Goal: Information Seeking & Learning: Learn about a topic

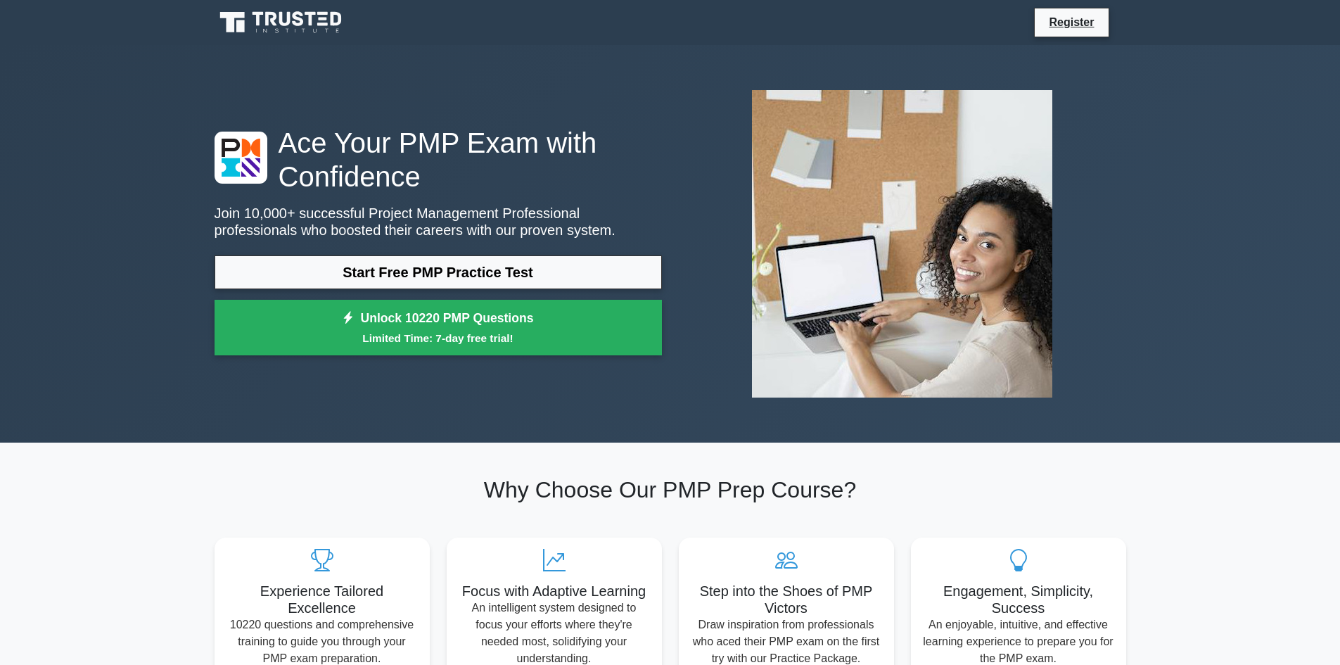
click at [445, 269] on link "Start Free PMP Practice Test" at bounding box center [438, 272] width 447 height 34
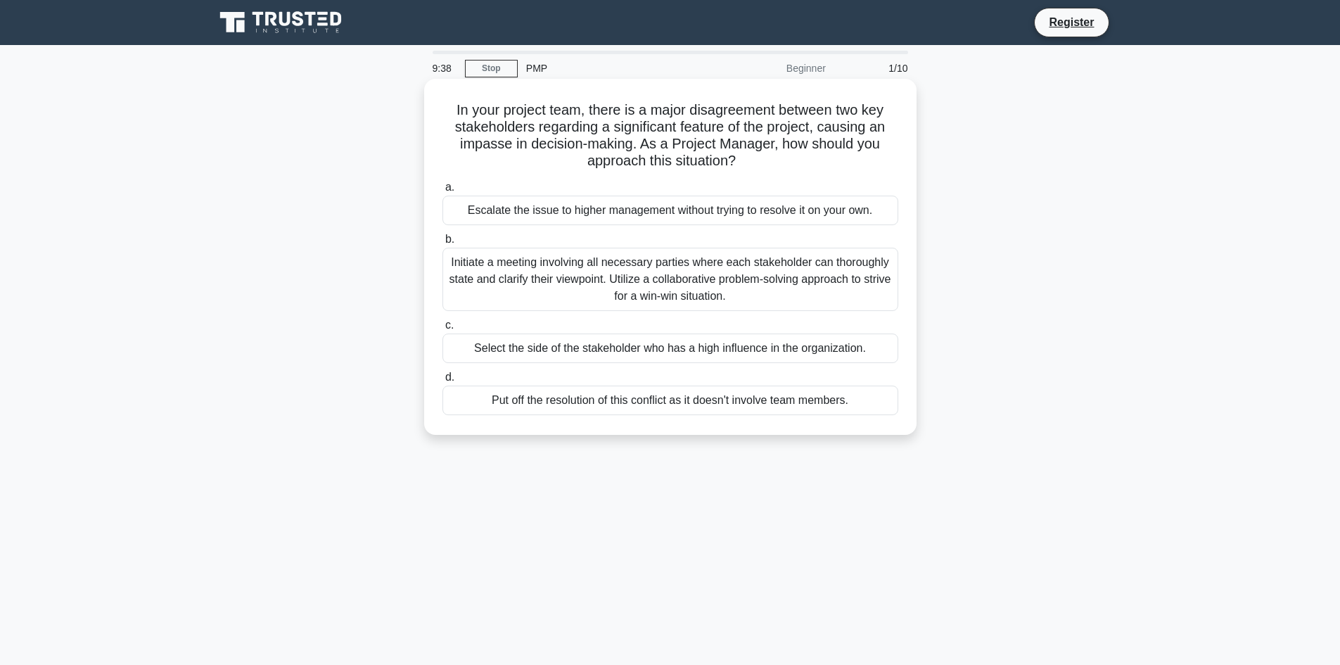
click at [523, 274] on div "Initiate a meeting involving all necessary parties where each stakeholder can t…" at bounding box center [670, 279] width 456 height 63
click at [442, 244] on input "b. Initiate a meeting involving all necessary parties where each stakeholder ca…" at bounding box center [442, 239] width 0 height 9
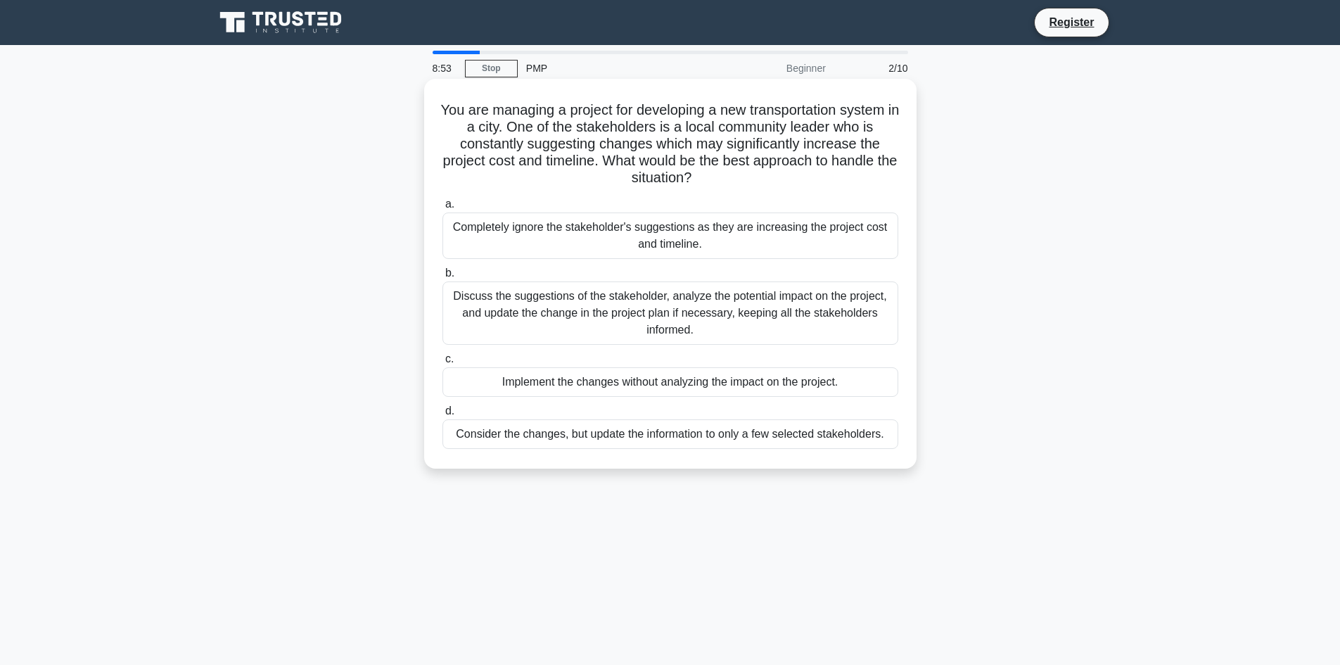
click at [606, 310] on div "Discuss the suggestions of the stakeholder, analyze the potential impact on the…" at bounding box center [670, 312] width 456 height 63
click at [442, 278] on input "b. Discuss the suggestions of the stakeholder, analyze the potential impact on …" at bounding box center [442, 273] width 0 height 9
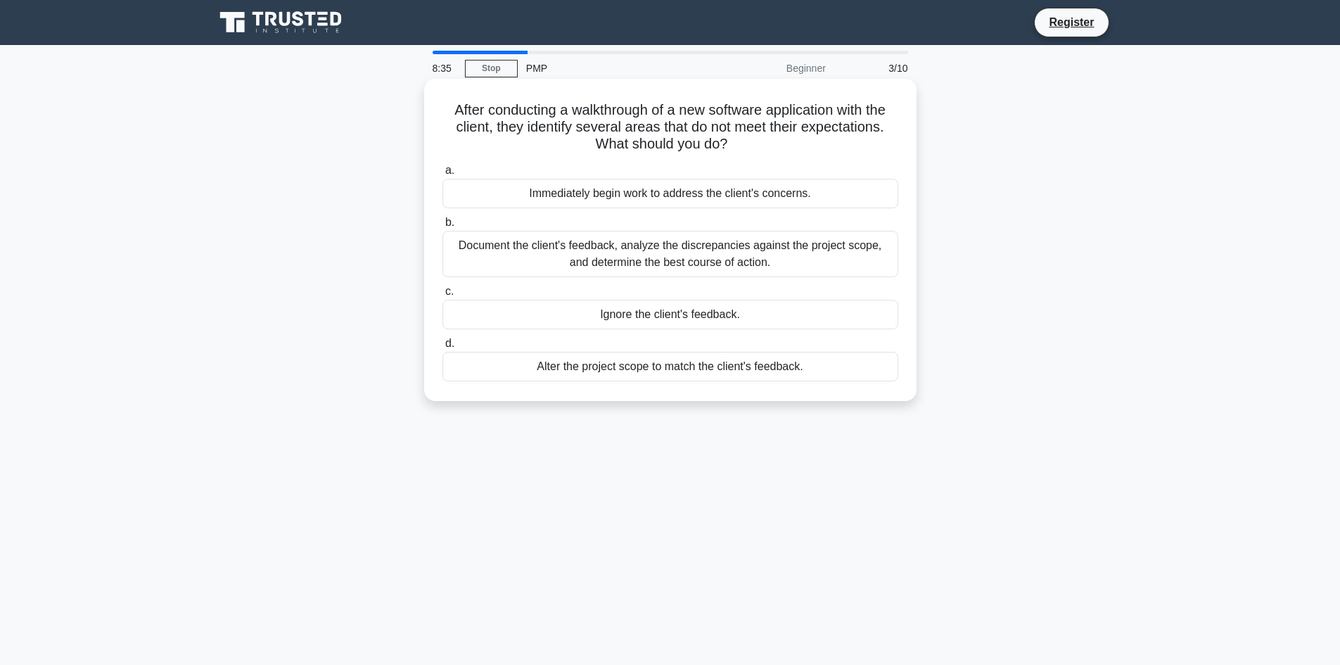
click at [567, 255] on div "Document the client's feedback, analyze the discrepancies against the project s…" at bounding box center [670, 254] width 456 height 46
click at [442, 227] on input "b. Document the client's feedback, analyze the discrepancies against the projec…" at bounding box center [442, 222] width 0 height 9
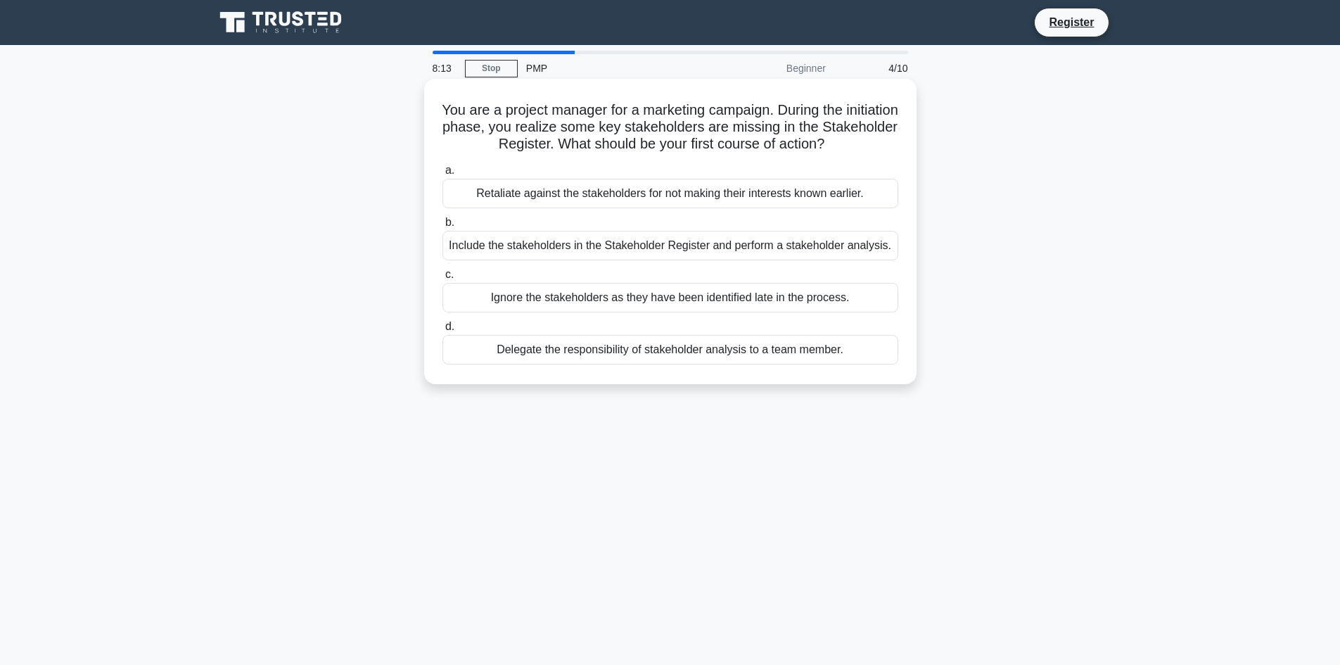
click at [591, 248] on div "Include the stakeholders in the Stakeholder Register and perform a stakeholder …" at bounding box center [670, 246] width 456 height 30
click at [442, 227] on input "b. Include the stakeholders in the Stakeholder Register and perform a stakehold…" at bounding box center [442, 222] width 0 height 9
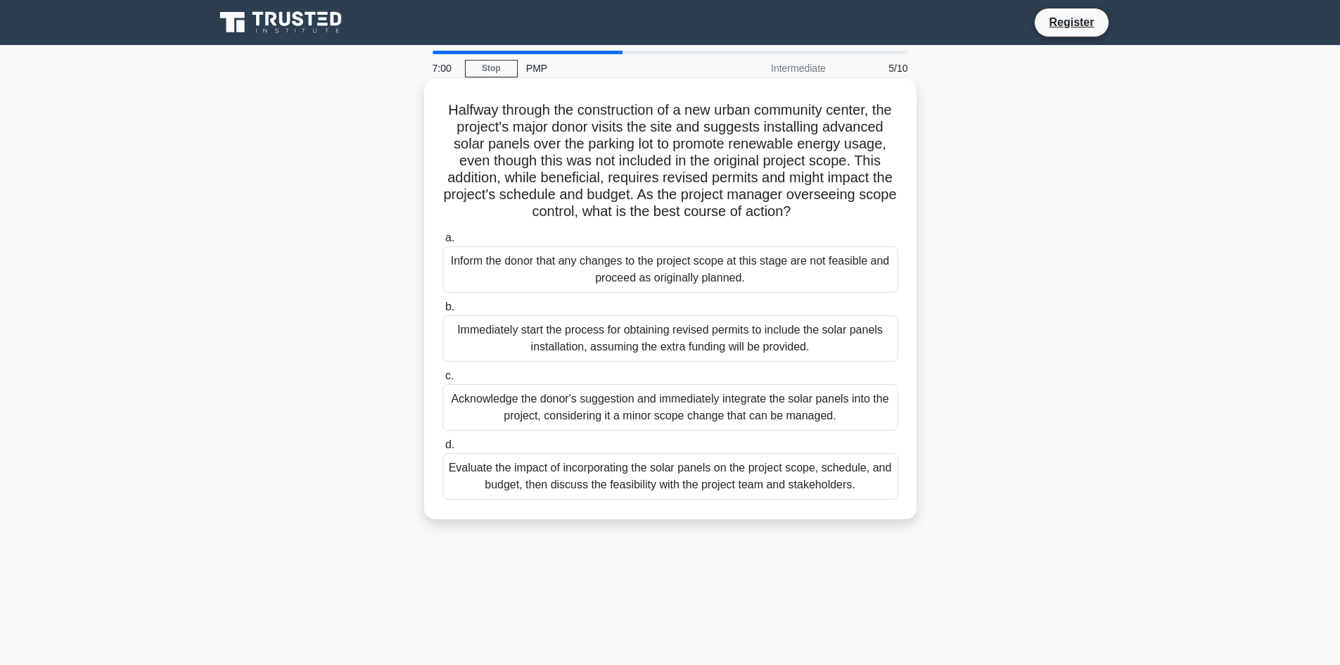
click at [596, 293] on div "Inform the donor that any changes to the project scope at this stage are not fe…" at bounding box center [670, 269] width 456 height 46
click at [442, 243] on input "a. Inform the donor that any changes to the project scope at this stage are not…" at bounding box center [442, 238] width 0 height 9
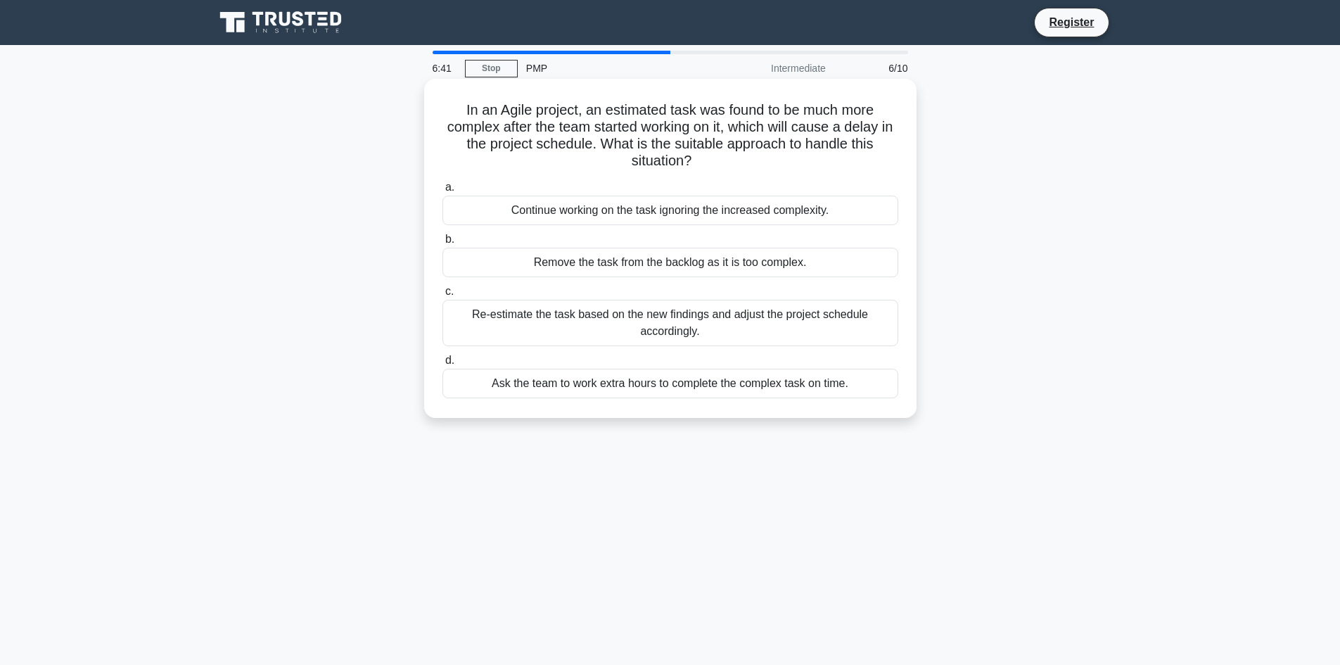
click at [606, 321] on div "Re-estimate the task based on the new findings and adjust the project schedule …" at bounding box center [670, 323] width 456 height 46
click at [442, 296] on input "c. Re-estimate the task based on the new findings and adjust the project schedu…" at bounding box center [442, 291] width 0 height 9
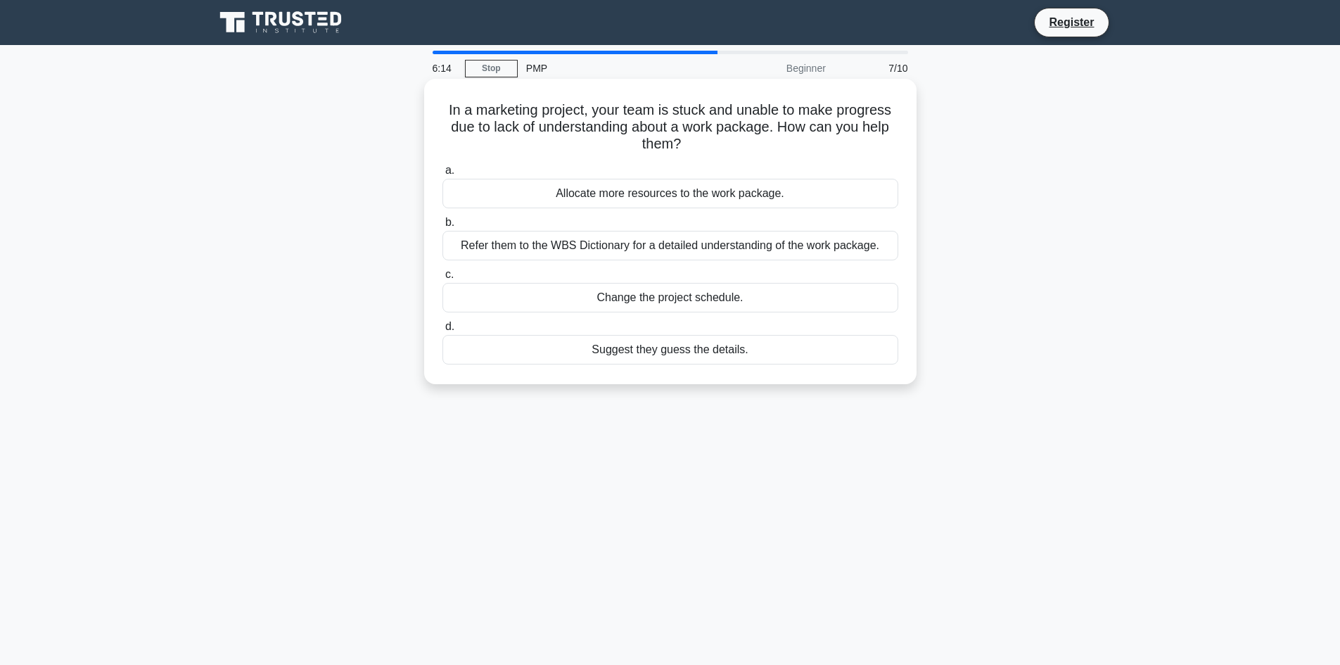
click at [660, 251] on div "Refer them to the WBS Dictionary for a detailed understanding of the work packa…" at bounding box center [670, 246] width 456 height 30
click at [442, 227] on input "b. Refer them to the WBS Dictionary for a detailed understanding of the work pa…" at bounding box center [442, 222] width 0 height 9
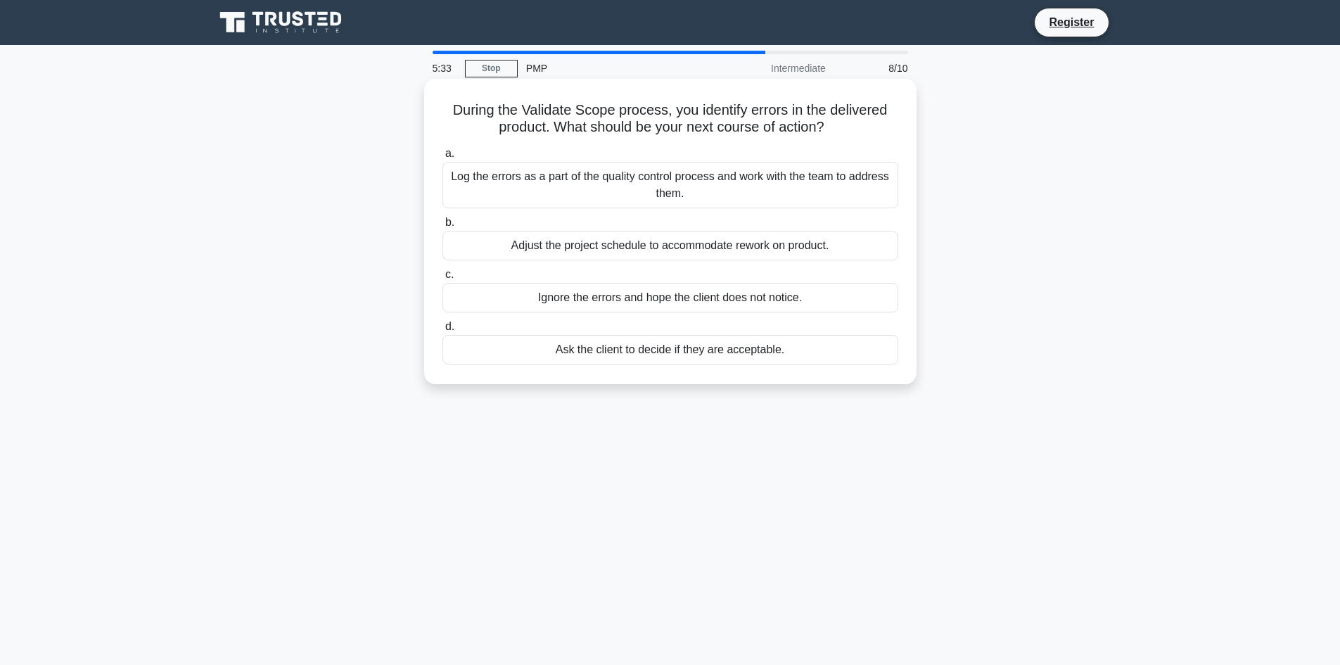
click at [660, 189] on div "Log the errors as a part of the quality control process and work with the team …" at bounding box center [670, 185] width 456 height 46
click at [442, 158] on input "a. Log the errors as a part of the quality control process and work with the te…" at bounding box center [442, 153] width 0 height 9
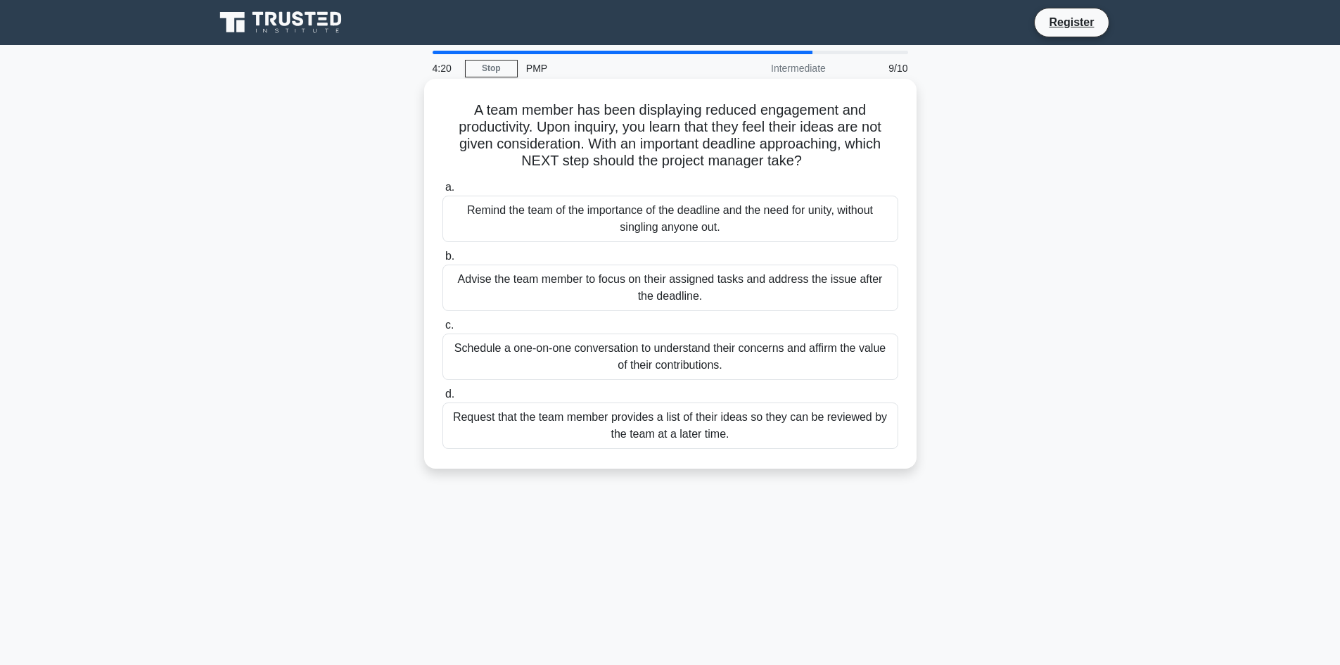
click at [619, 361] on div "Schedule a one-on-one conversation to understand their concerns and affirm the …" at bounding box center [670, 356] width 456 height 46
click at [442, 330] on input "c. Schedule a one-on-one conversation to understand their concerns and affirm t…" at bounding box center [442, 325] width 0 height 9
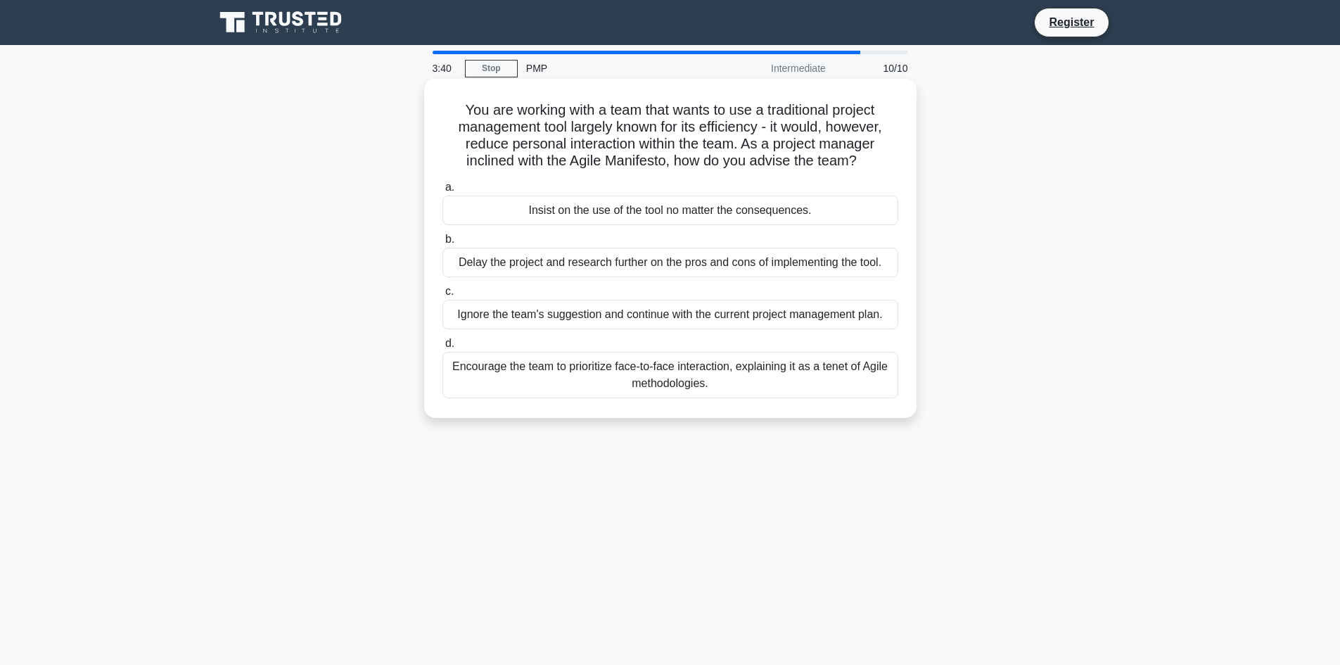
click at [641, 385] on div "Encourage the team to prioritize face-to-face interaction, explaining it as a t…" at bounding box center [670, 375] width 456 height 46
click at [442, 348] on input "d. Encourage the team to prioritize face-to-face interaction, explaining it as …" at bounding box center [442, 343] width 0 height 9
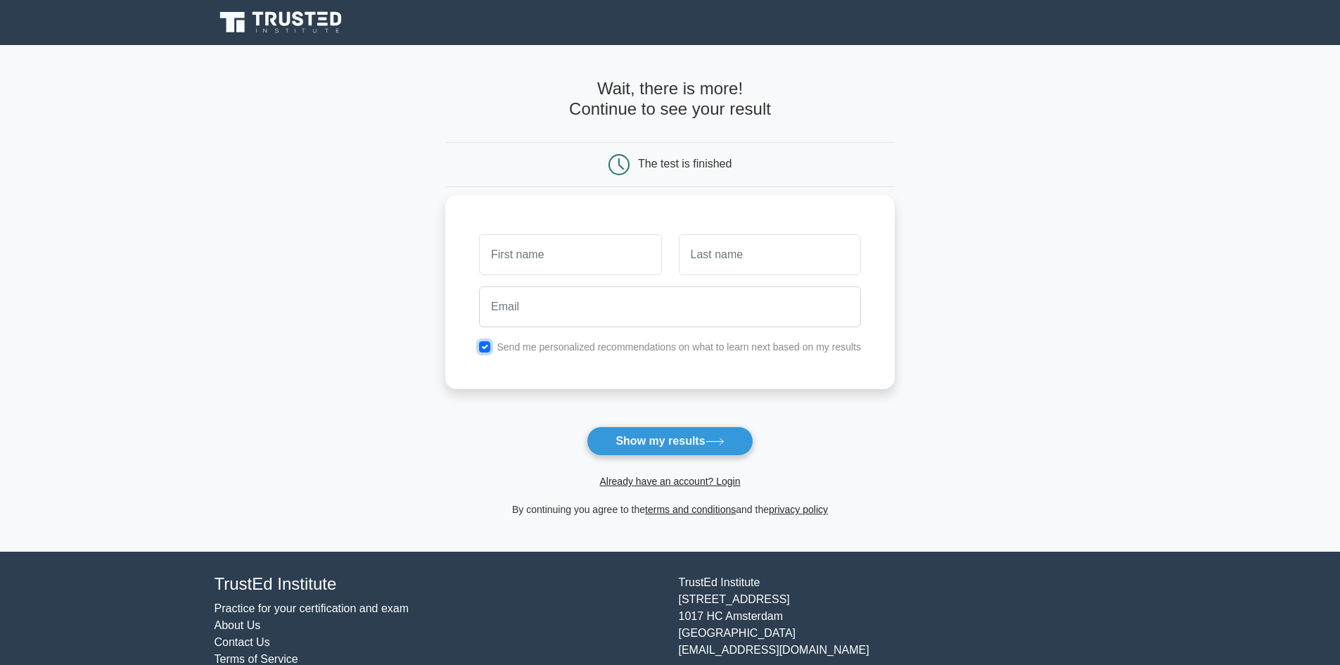
click at [487, 344] on input "checkbox" at bounding box center [484, 346] width 11 height 11
checkbox input "false"
click at [544, 245] on input "text" at bounding box center [570, 254] width 182 height 41
type input "Sunny"
click at [736, 263] on input "text" at bounding box center [770, 254] width 182 height 41
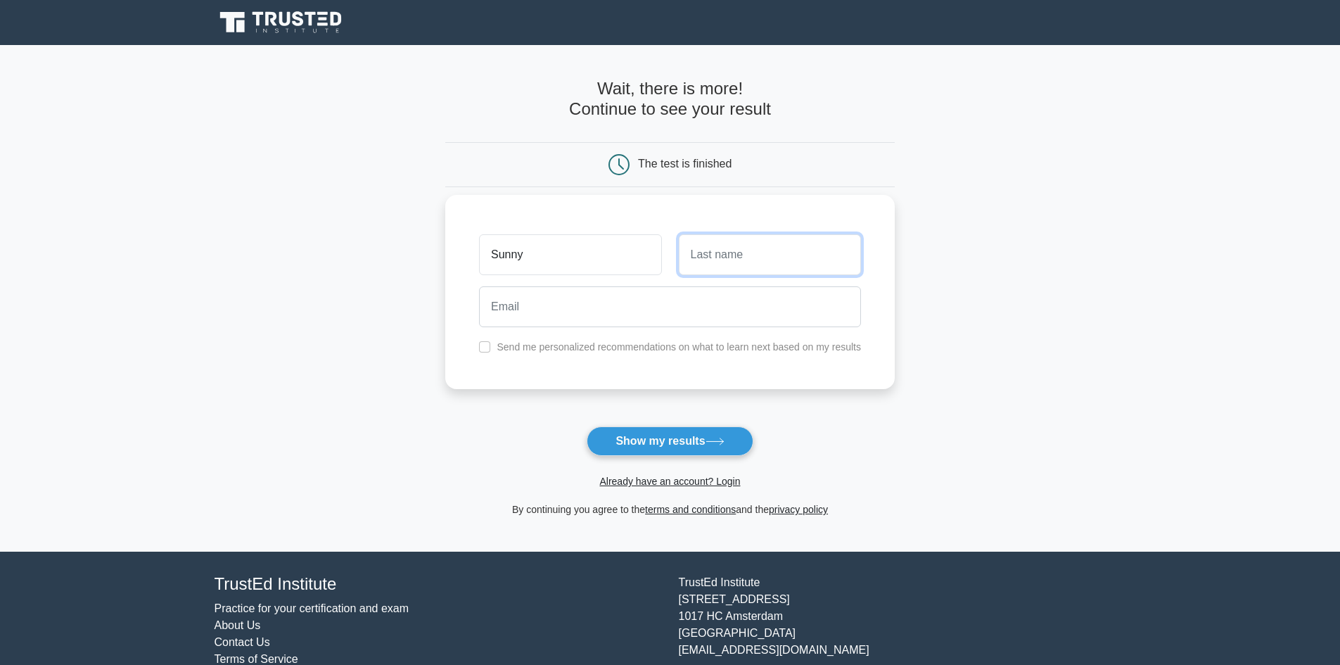
type input "Kedia"
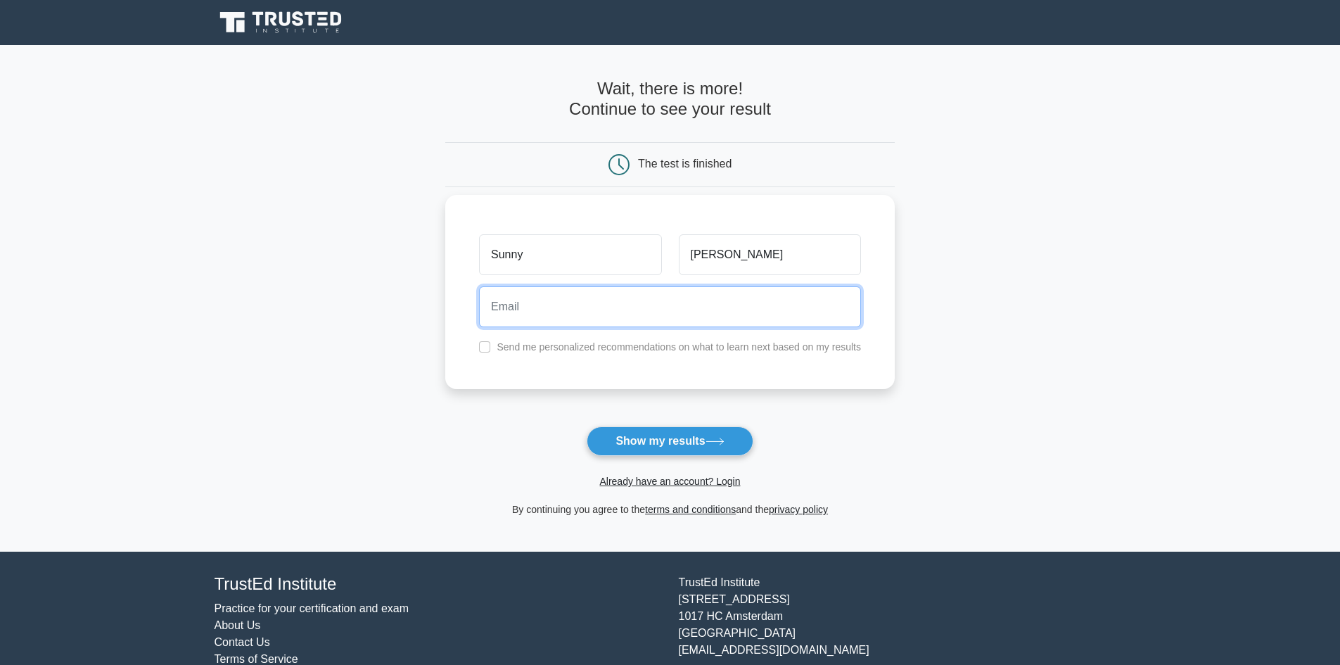
click at [708, 320] on input "email" at bounding box center [670, 306] width 382 height 41
type input "KediaSunny20@gmail.com"
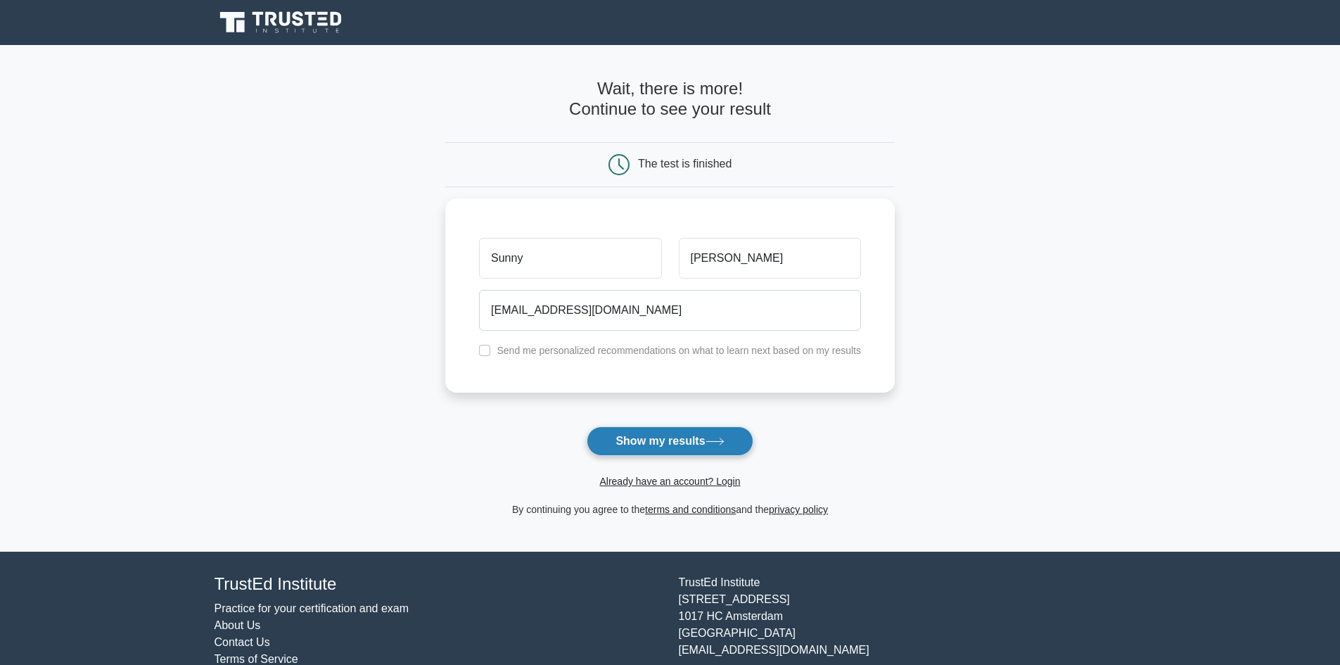
click at [656, 441] on button "Show my results" at bounding box center [670, 441] width 166 height 30
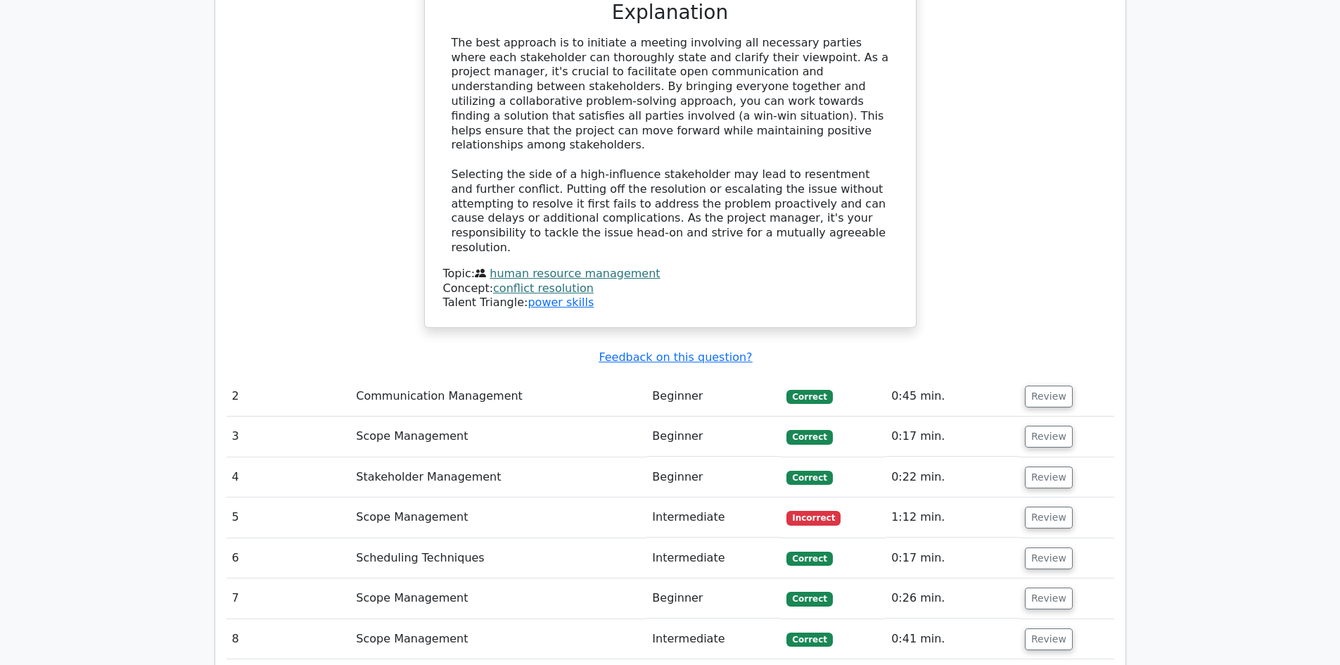
scroll to position [1688, 0]
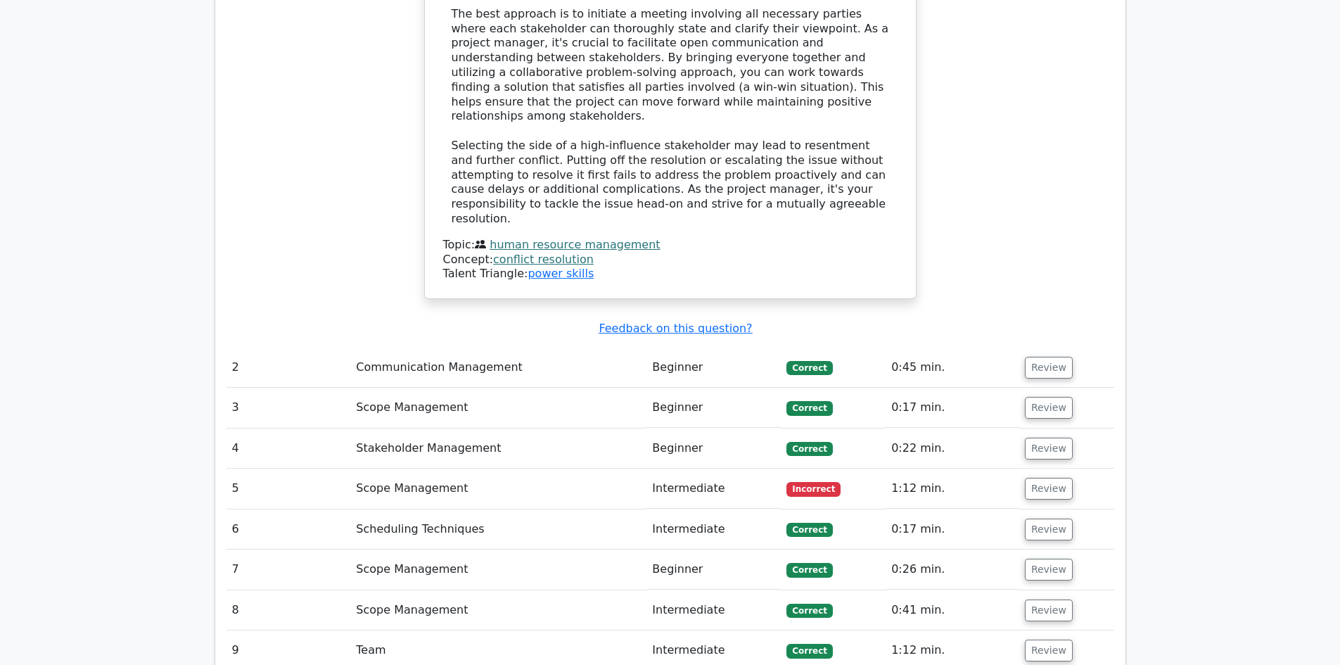
click at [919, 468] on td "1:12 min." at bounding box center [953, 488] width 134 height 40
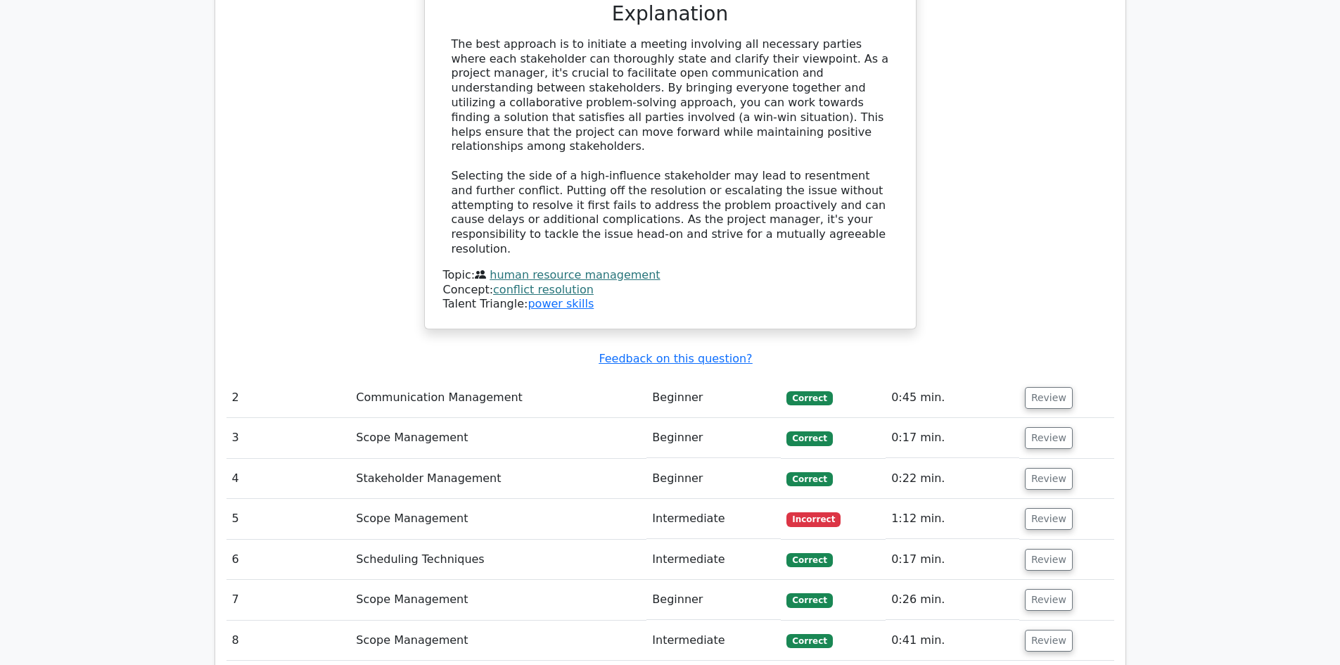
scroll to position [1618, 0]
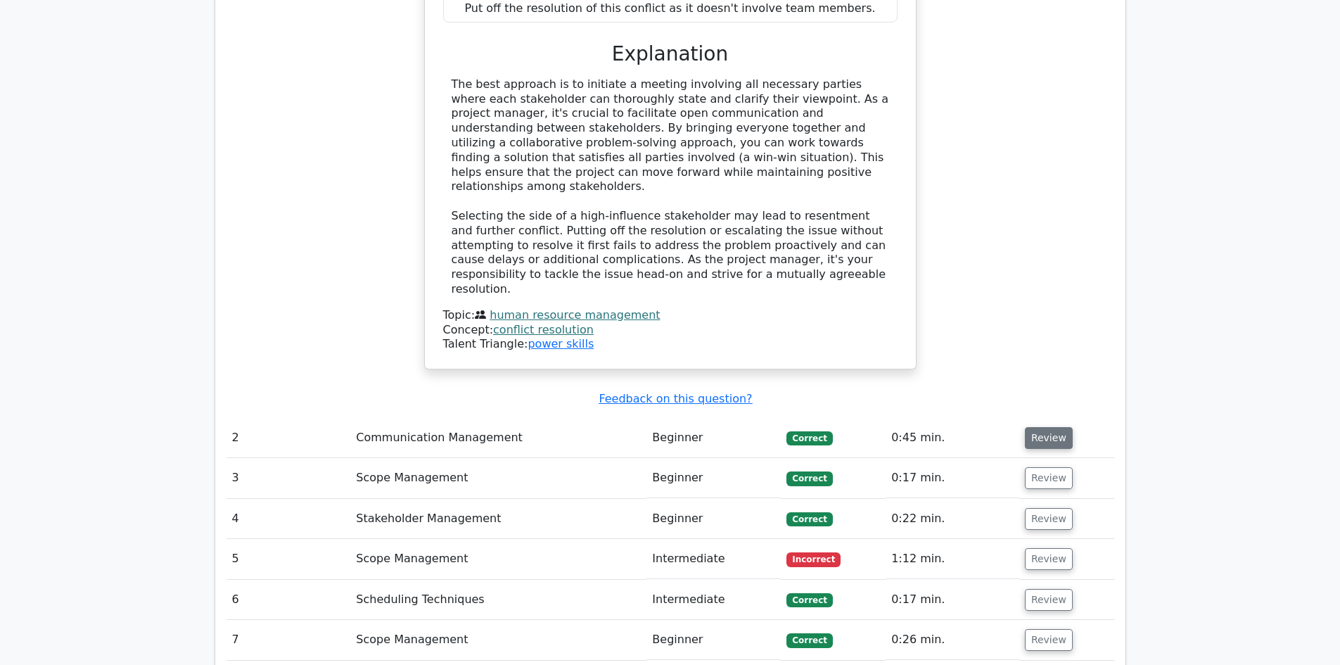
click at [1039, 427] on button "Review" at bounding box center [1049, 438] width 48 height 22
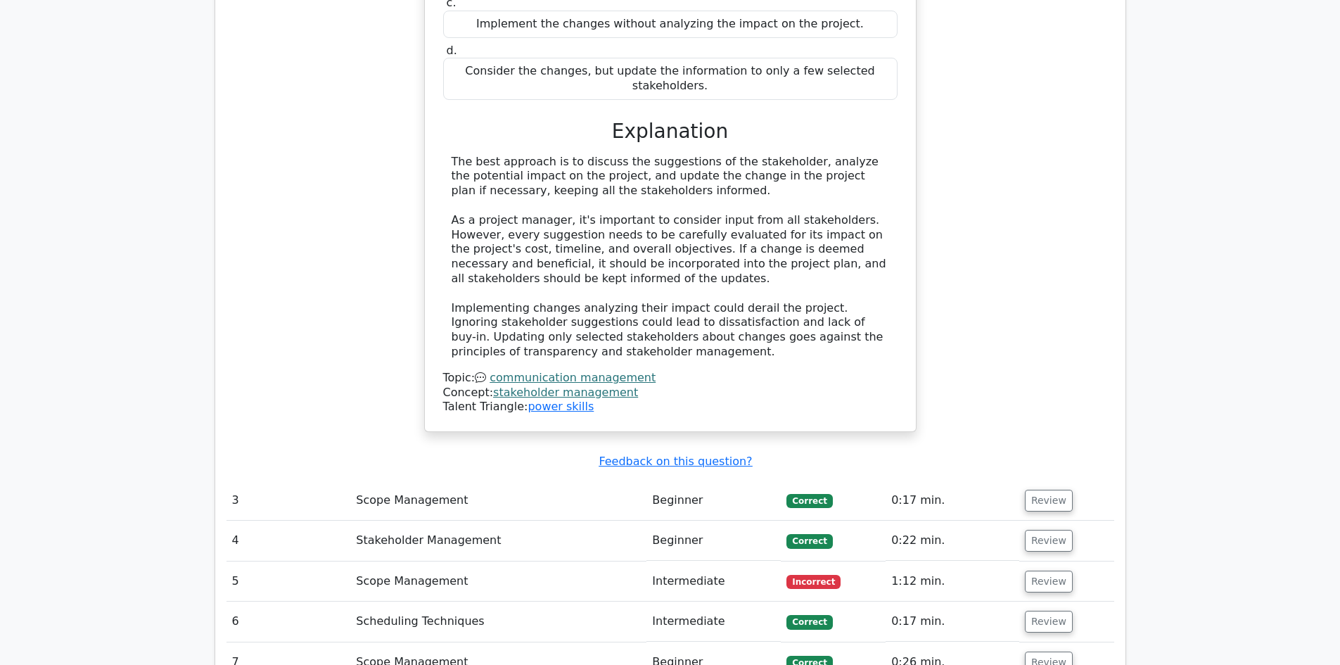
scroll to position [2391, 0]
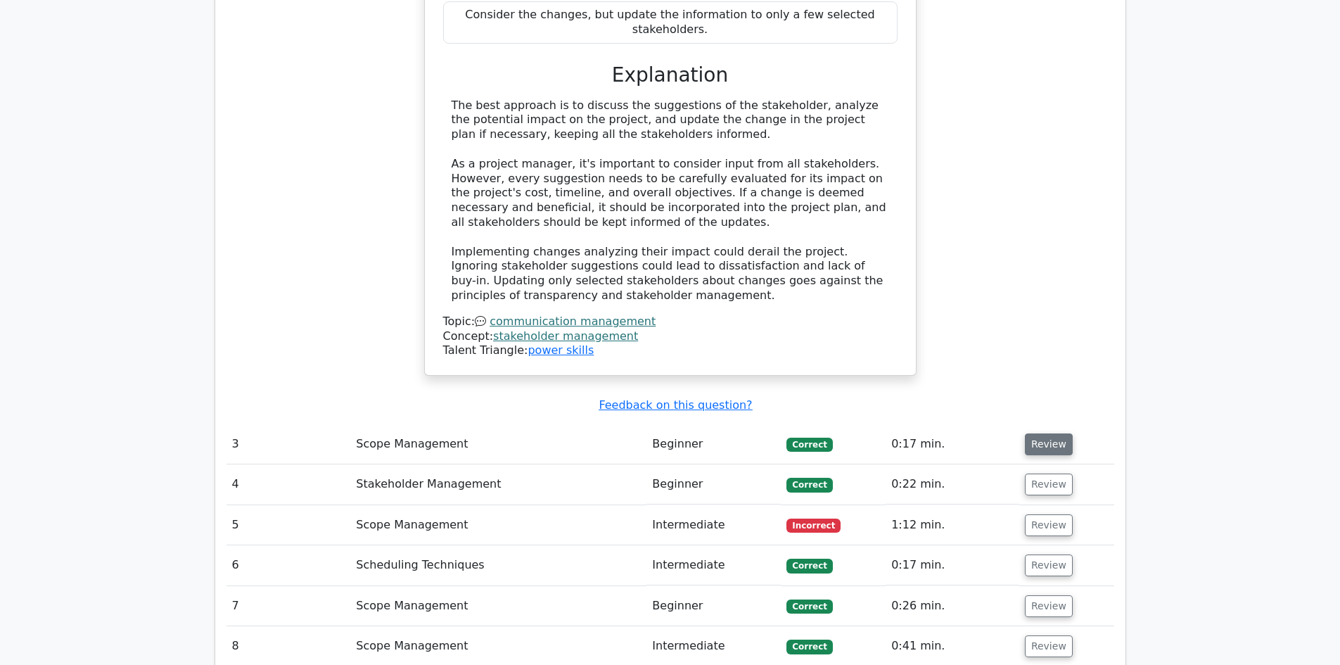
click at [1042, 433] on button "Review" at bounding box center [1049, 444] width 48 height 22
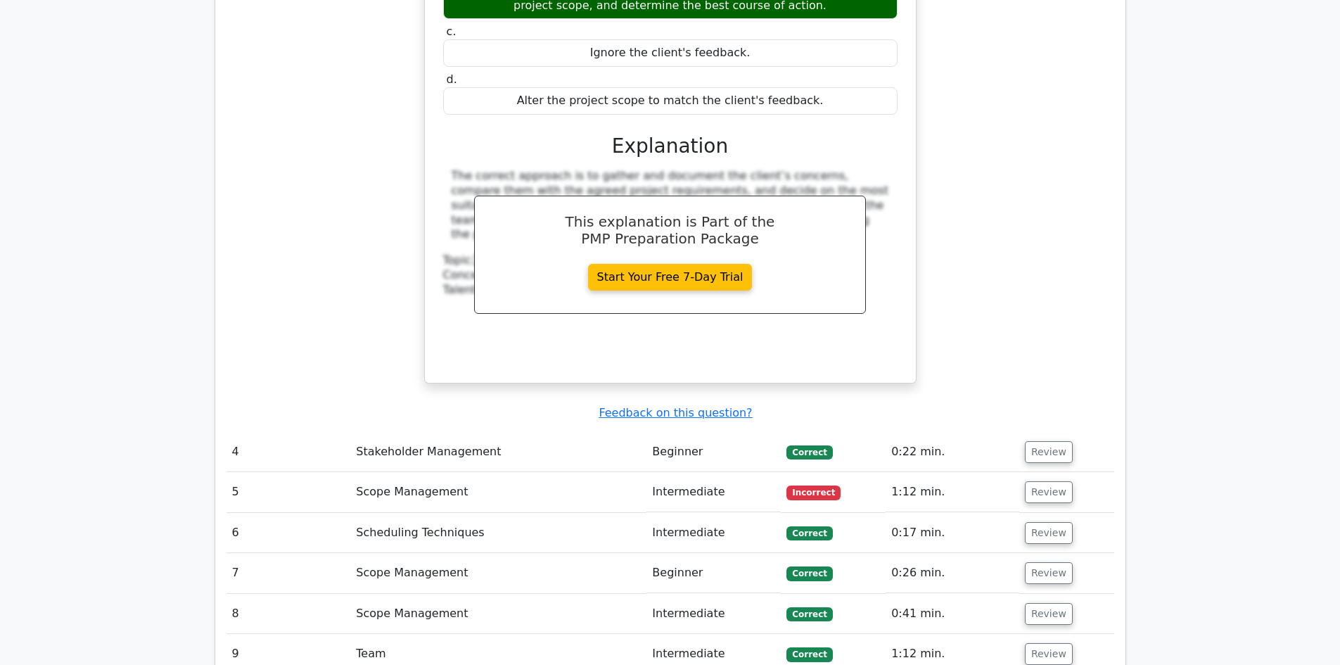
scroll to position [3024, 0]
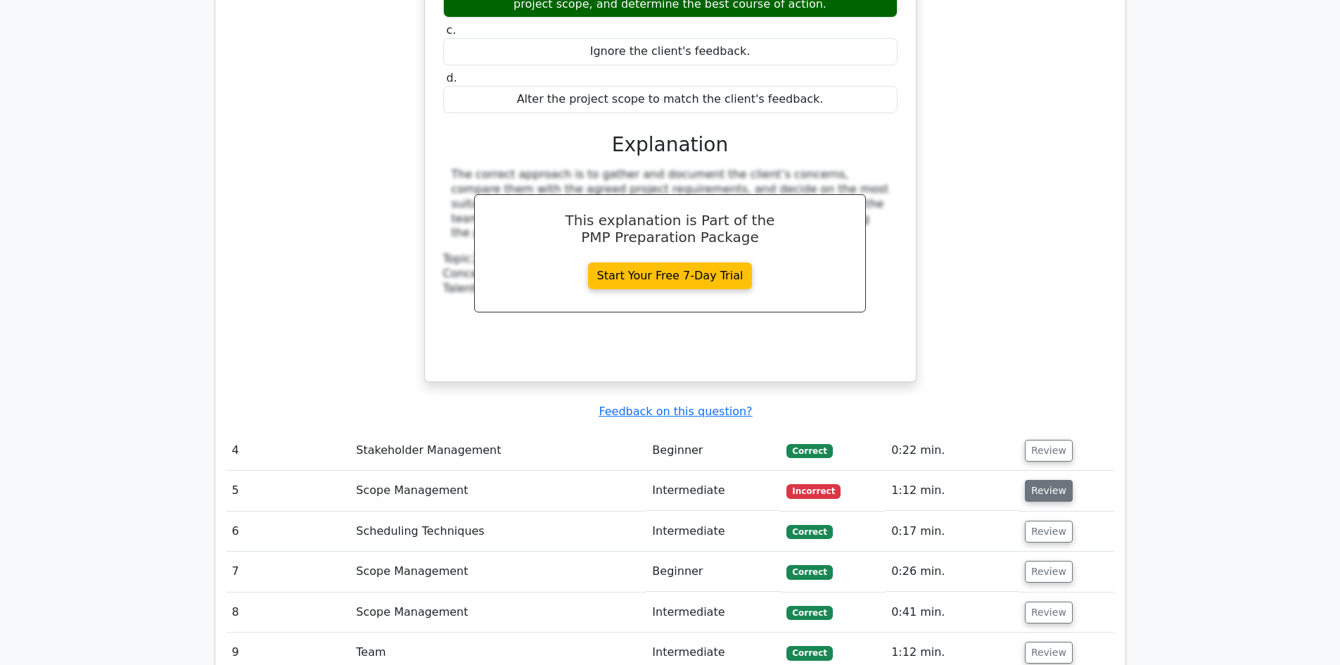
click at [1046, 480] on button "Review" at bounding box center [1049, 491] width 48 height 22
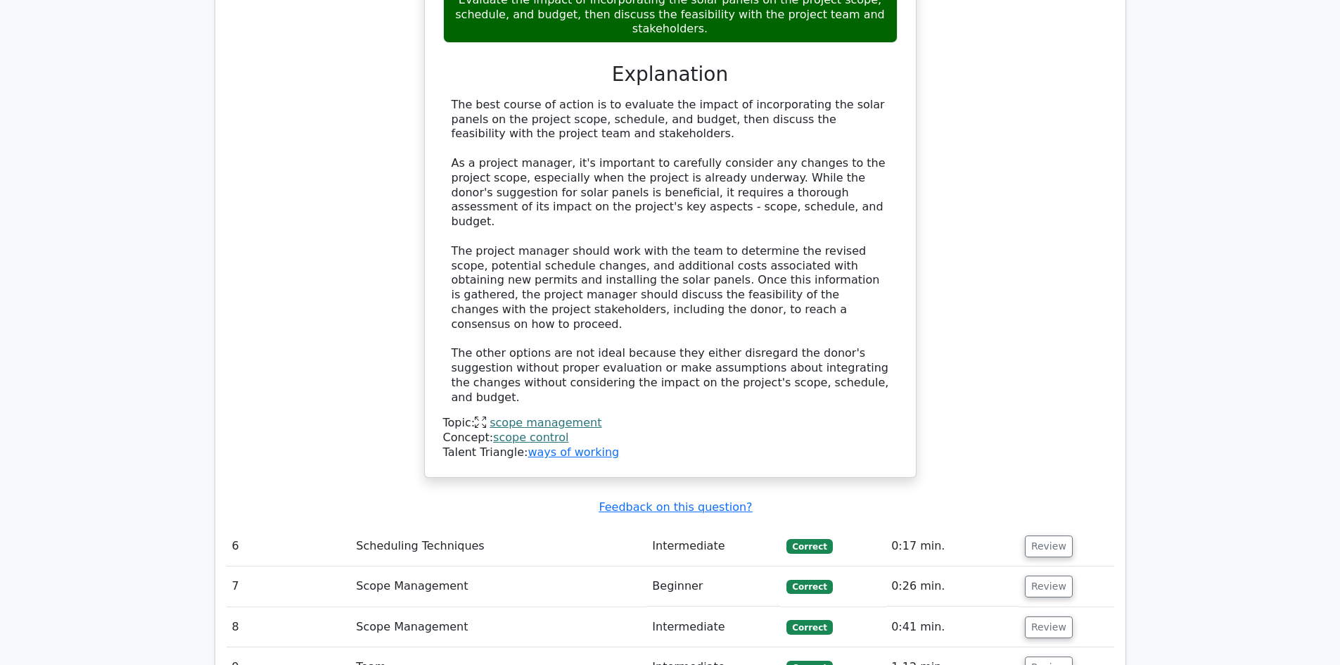
scroll to position [3939, 0]
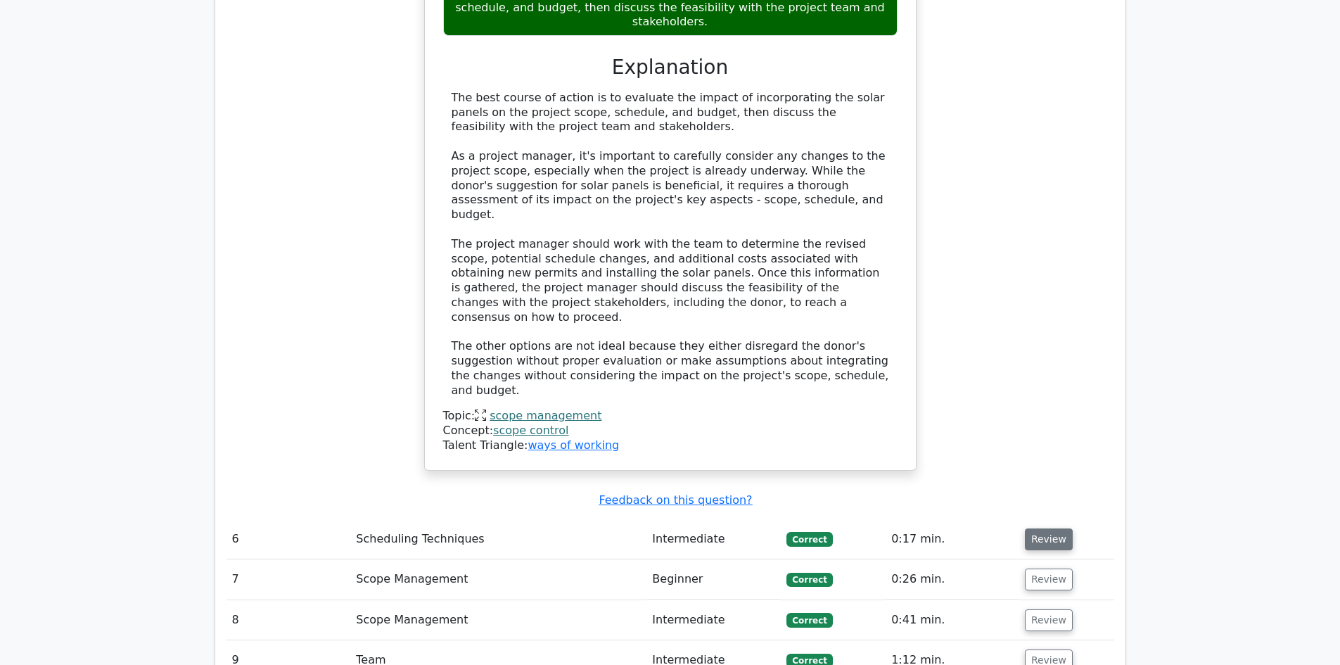
click at [1047, 528] on button "Review" at bounding box center [1049, 539] width 48 height 22
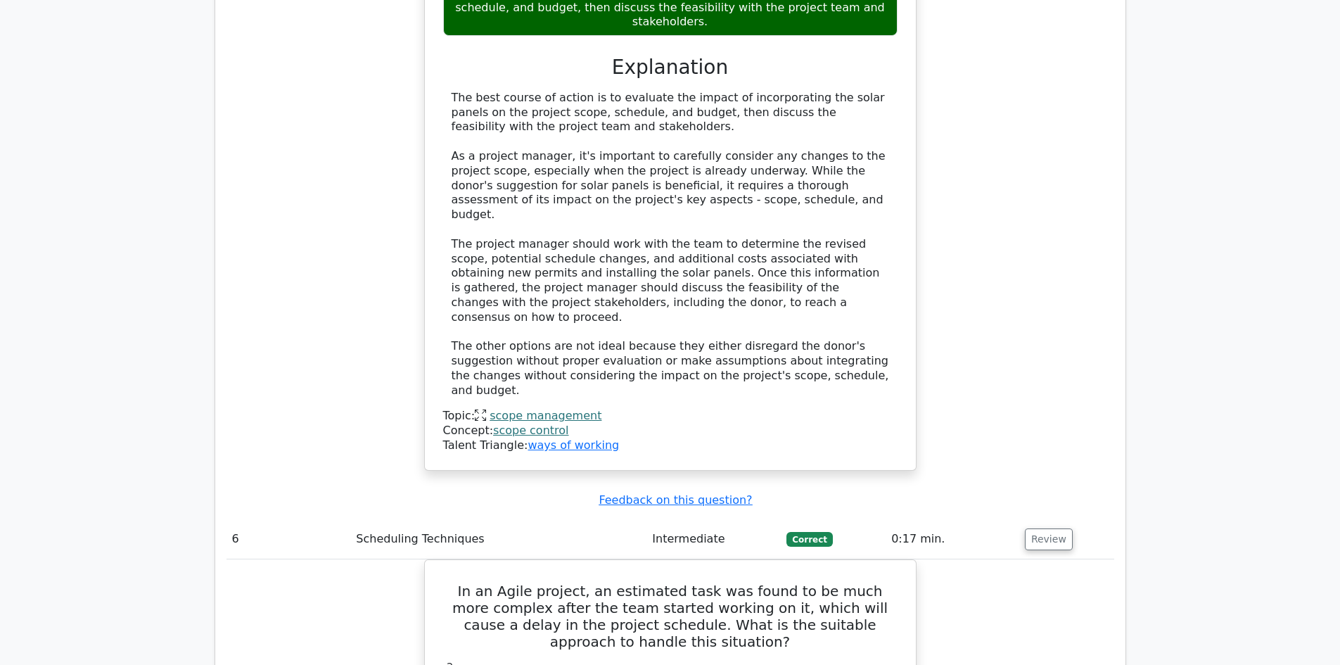
click at [1068, 519] on td "Review" at bounding box center [1066, 539] width 95 height 40
click at [1063, 528] on button "Review" at bounding box center [1049, 539] width 48 height 22
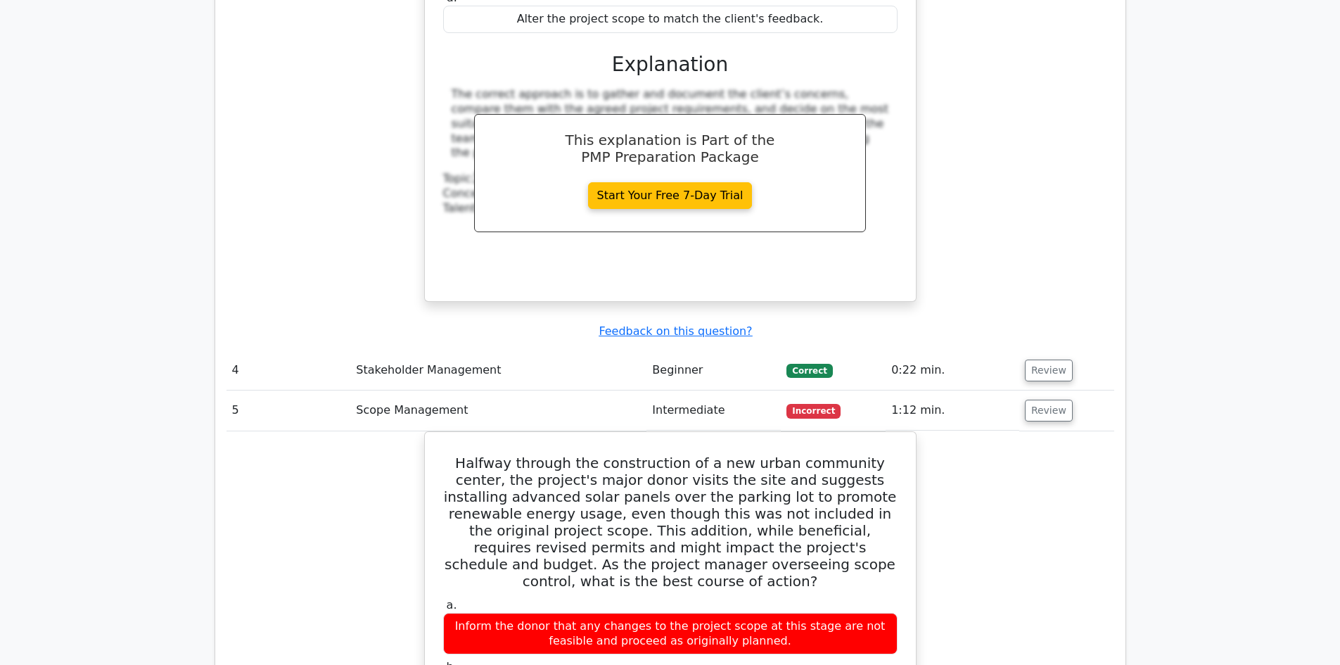
scroll to position [3095, 0]
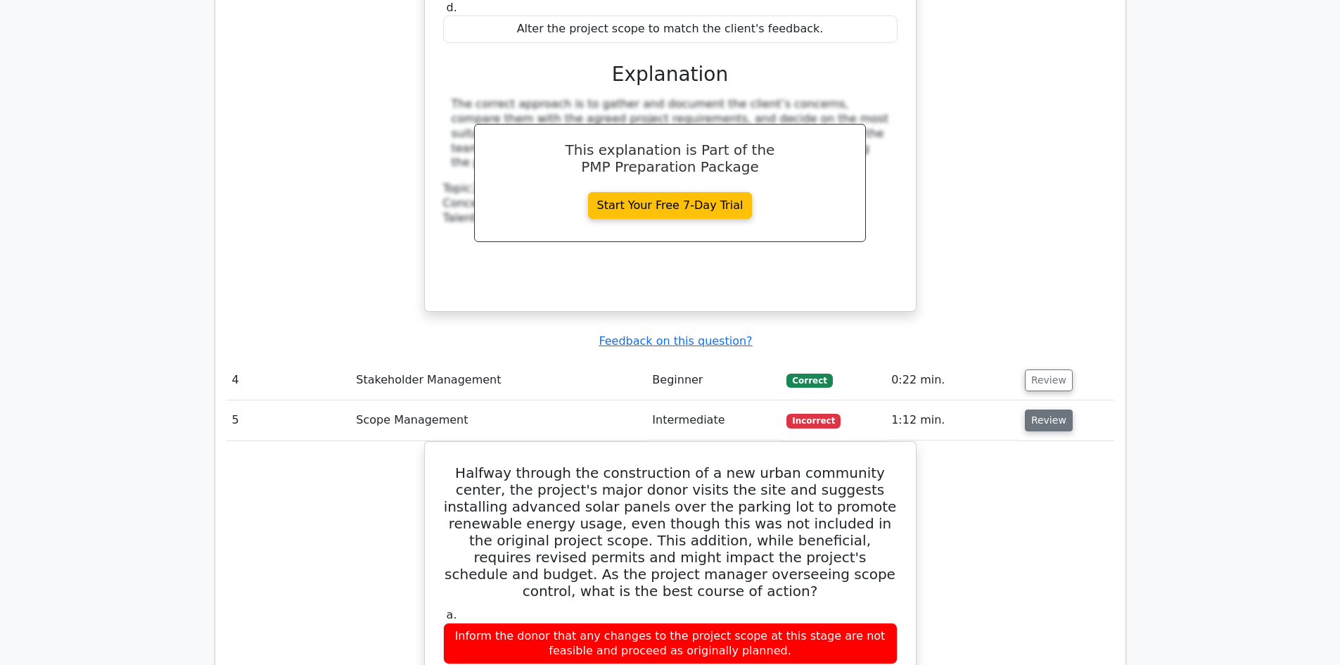
click at [1047, 409] on button "Review" at bounding box center [1049, 420] width 48 height 22
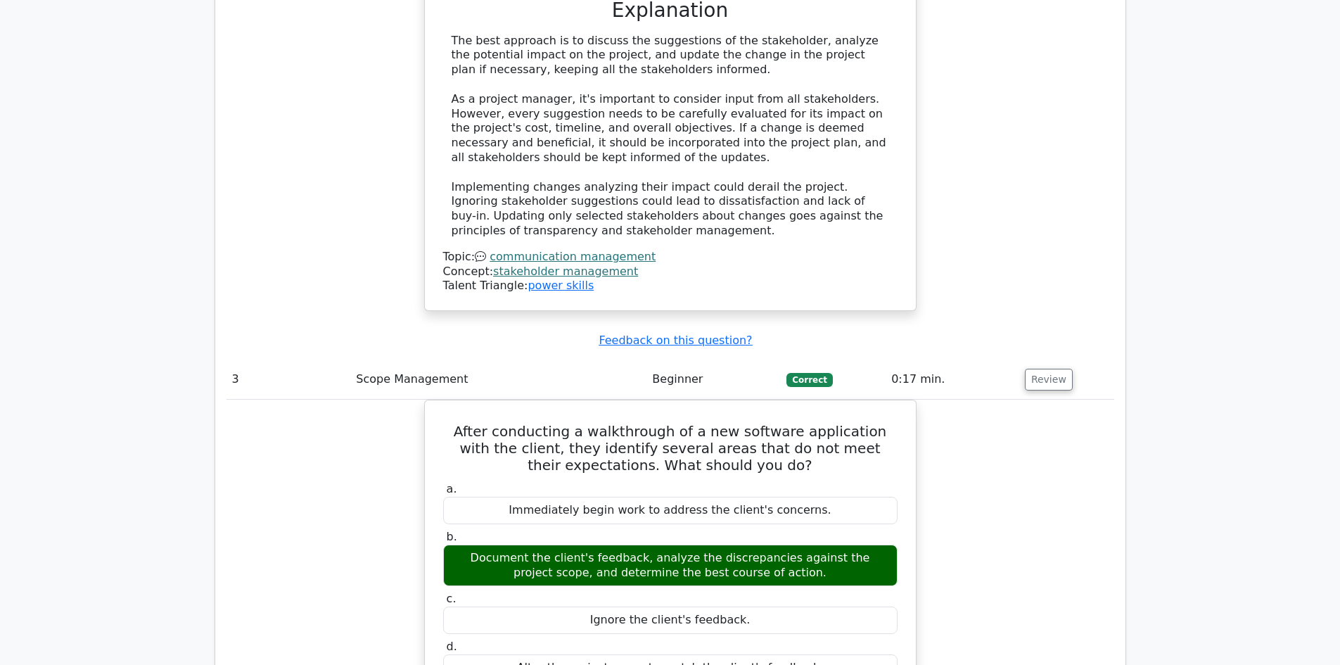
scroll to position [2251, 0]
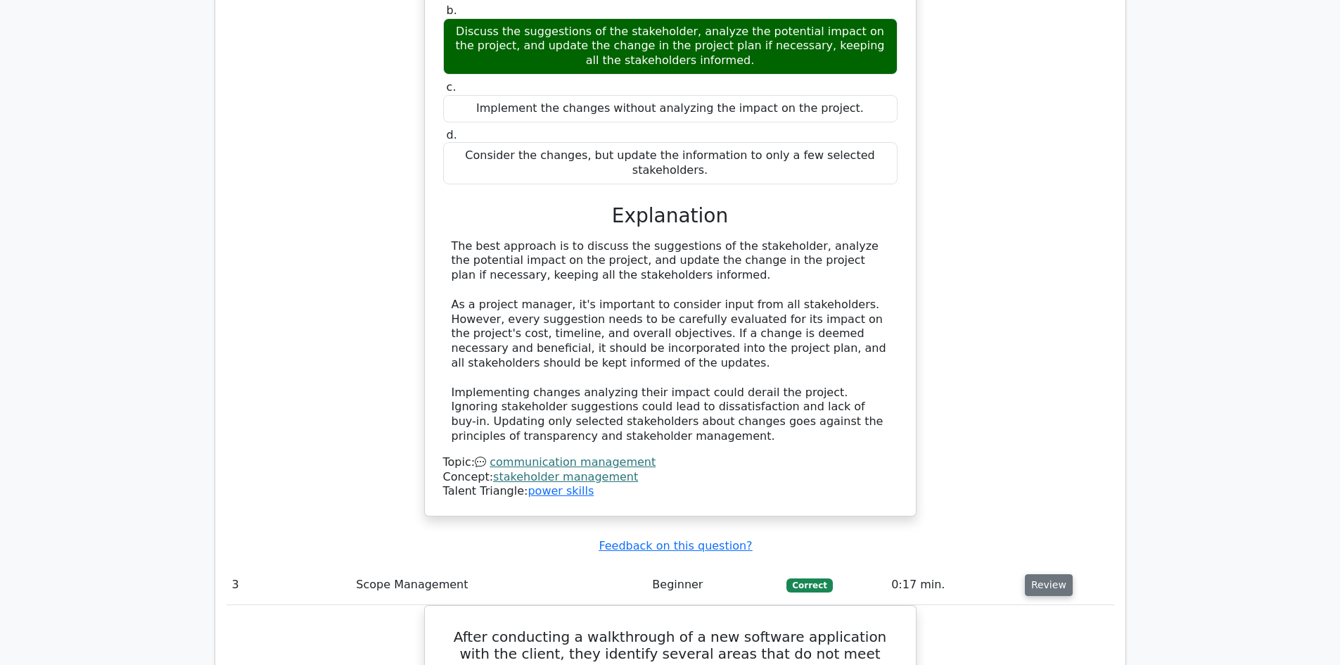
click at [1026, 574] on button "Review" at bounding box center [1049, 585] width 48 height 22
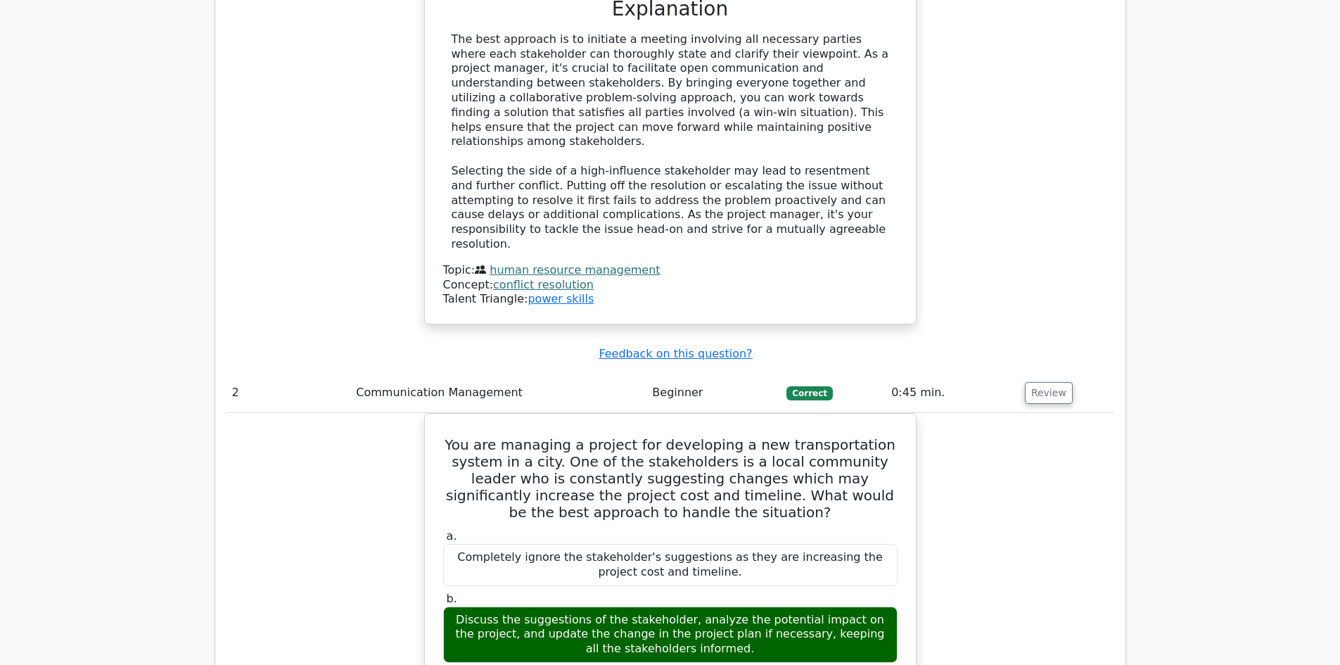
scroll to position [1407, 0]
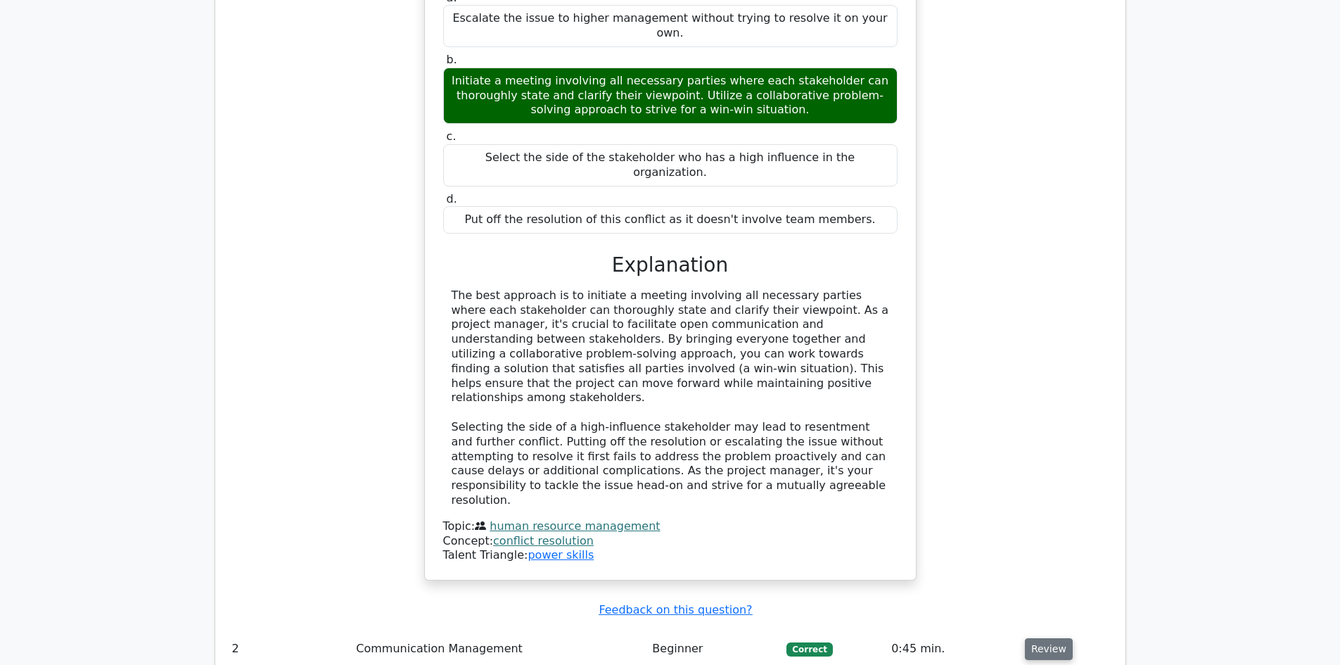
click at [1046, 638] on button "Review" at bounding box center [1049, 649] width 48 height 22
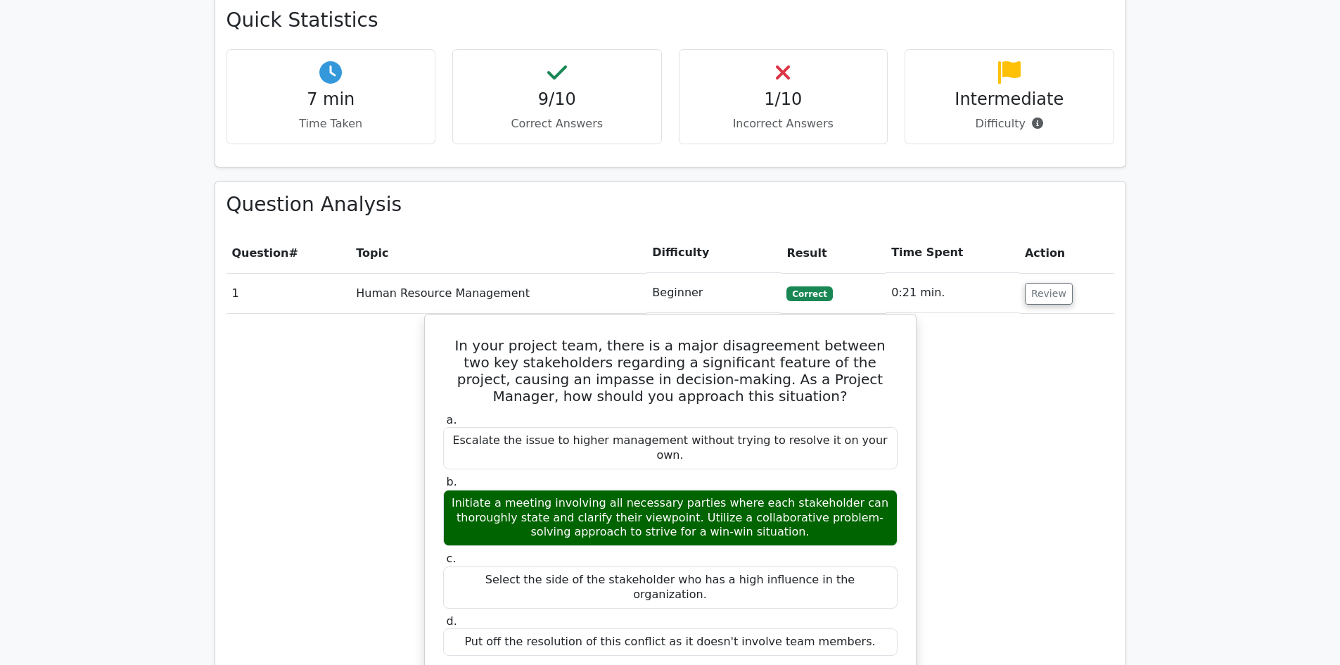
scroll to position [774, 0]
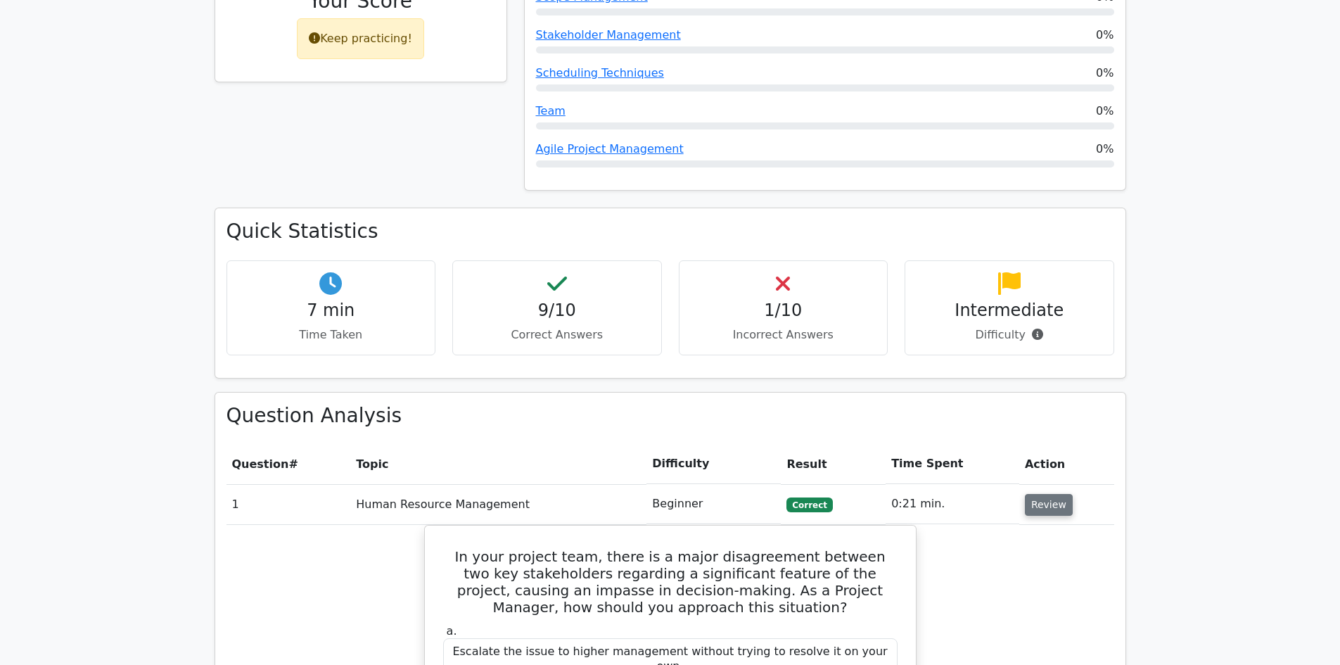
click at [1045, 494] on button "Review" at bounding box center [1049, 505] width 48 height 22
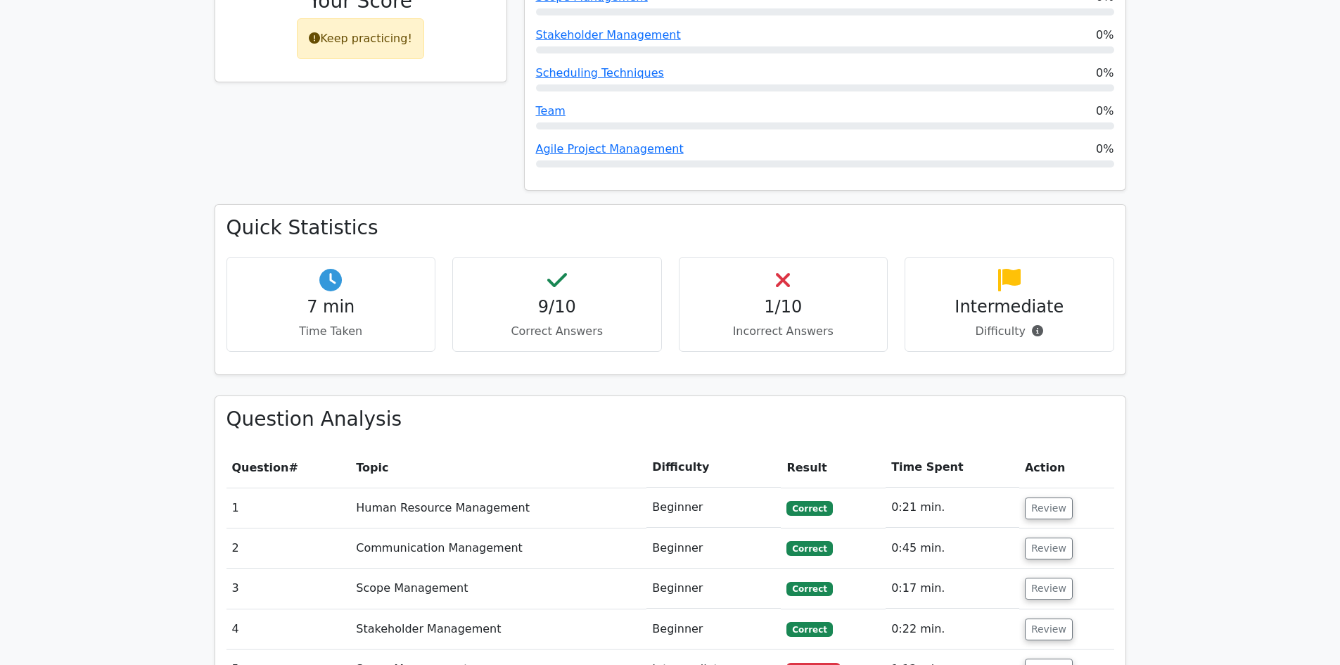
drag, startPoint x: 959, startPoint y: 242, endPoint x: 1022, endPoint y: 275, distance: 70.8
click at [1022, 275] on div "Intermediate Difficulty" at bounding box center [1010, 304] width 210 height 95
click at [1021, 285] on div "7 min Time Taken 9/10 Correct Answers 1/10 Incorrect Answers Intermediate" at bounding box center [670, 310] width 905 height 106
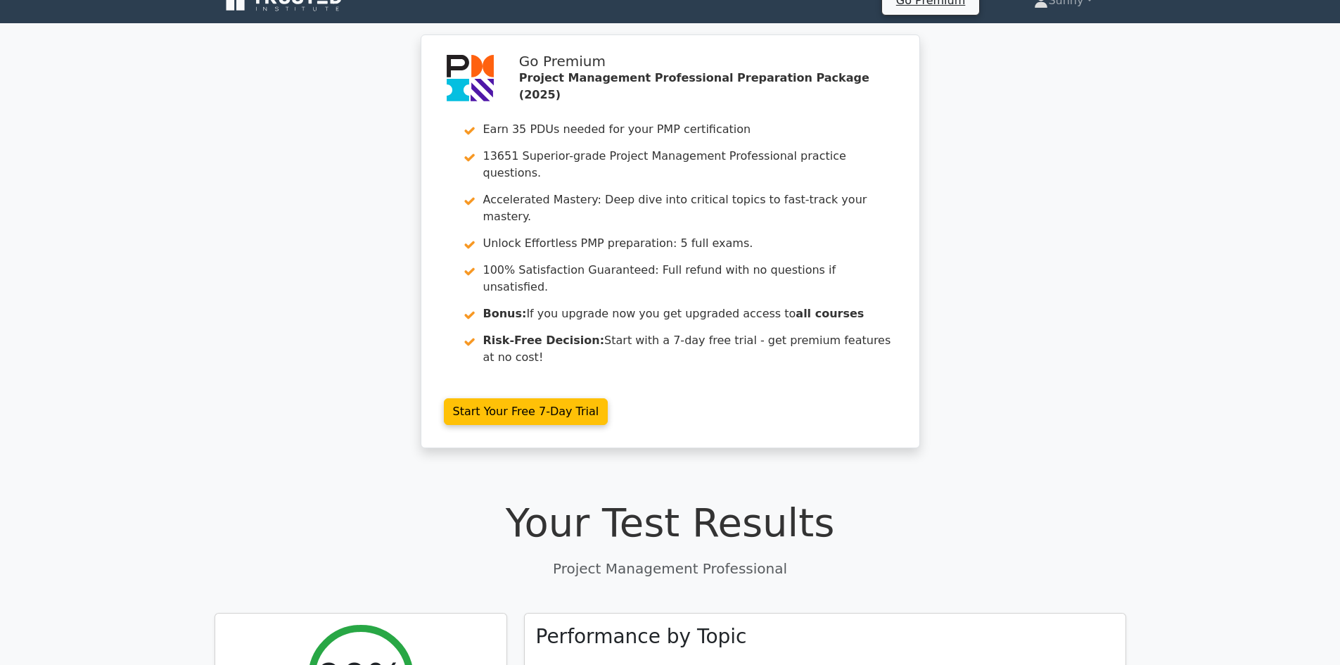
scroll to position [0, 0]
